Goal: Find specific page/section: Find specific page/section

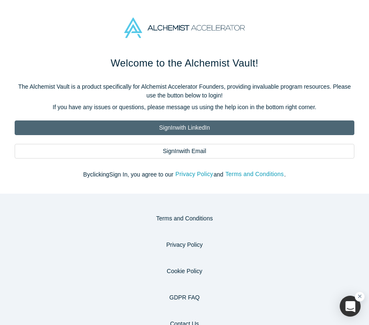
click at [196, 128] on link "Sign In with LinkedIn" at bounding box center [185, 128] width 340 height 15
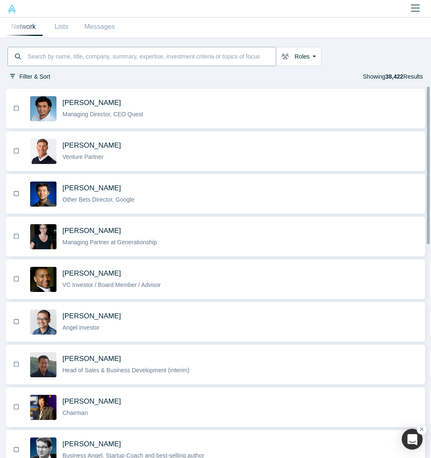
click at [94, 57] on input at bounding box center [151, 56] width 249 height 17
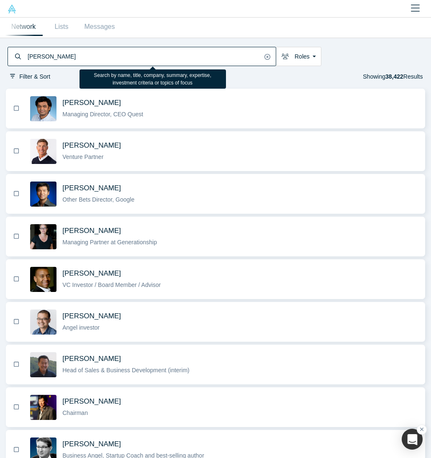
type input "[PERSON_NAME]"
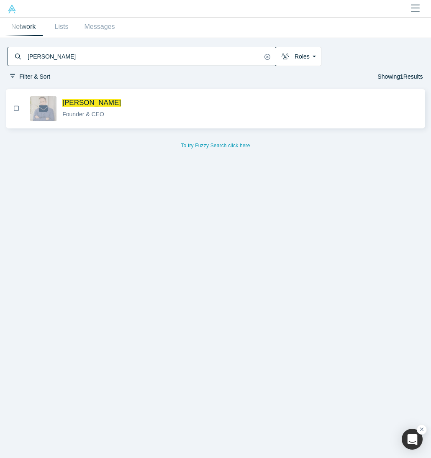
click at [103, 116] on div "Founder & CEO" at bounding box center [240, 114] width 356 height 9
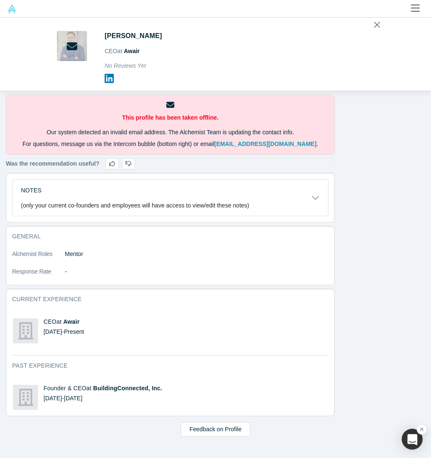
click at [369, 23] on icon "Close" at bounding box center [377, 25] width 6 height 6
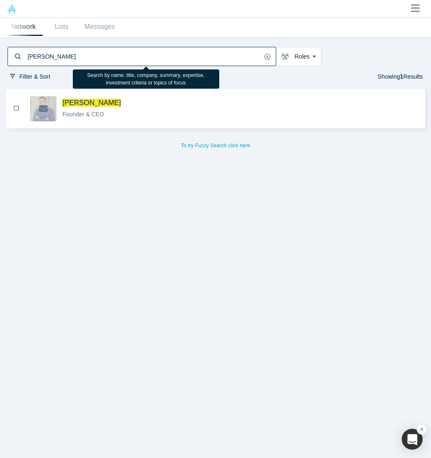
click at [86, 57] on input "[PERSON_NAME]" at bounding box center [144, 56] width 235 height 17
drag, startPoint x: 75, startPoint y: 58, endPoint x: 15, endPoint y: 53, distance: 59.7
click at [15, 53] on div "[PERSON_NAME]" at bounding box center [142, 56] width 269 height 19
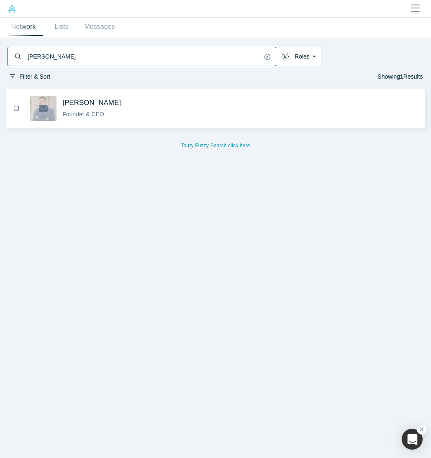
type input "[PERSON_NAME]"
click at [145, 108] on div "[PERSON_NAME] President @ Halter Capital Corporation" at bounding box center [240, 108] width 356 height 21
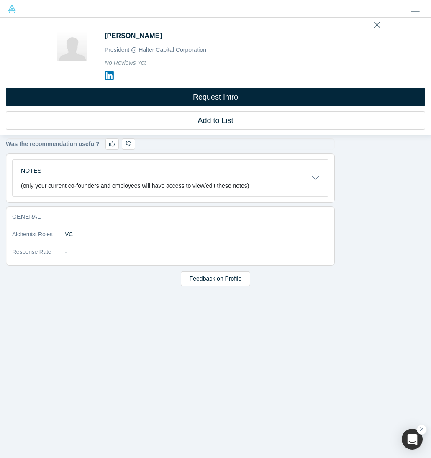
click at [369, 24] on icon "Close" at bounding box center [377, 24] width 6 height 9
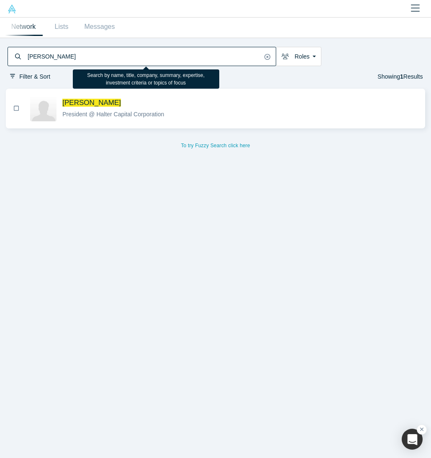
drag, startPoint x: 153, startPoint y: 61, endPoint x: -11, endPoint y: 53, distance: 164.7
click at [0, 53] on html "Onboarding People Startups Resources Demo Day Events Slack Contact Us GDPR View…" at bounding box center [215, 229] width 431 height 458
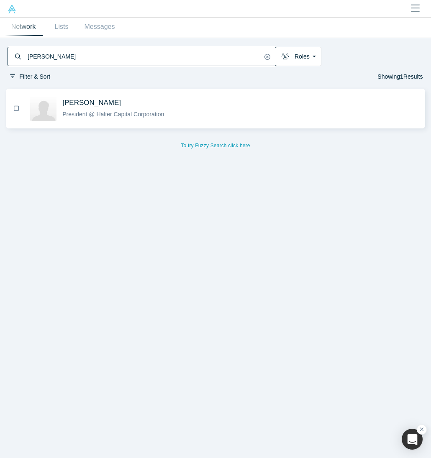
type input "[PERSON_NAME]"
